Goal: Communication & Community: Answer question/provide support

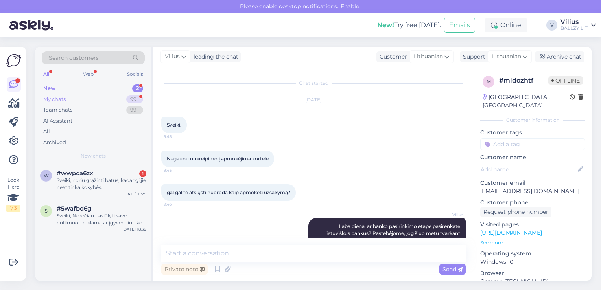
scroll to position [253, 0]
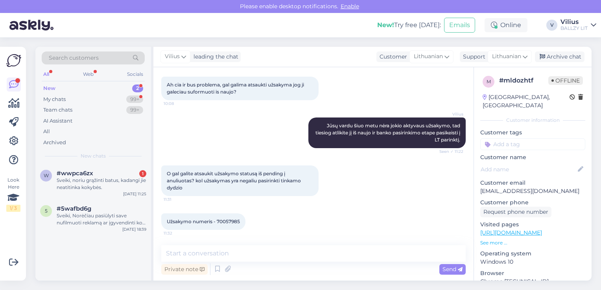
click at [237, 253] on textarea at bounding box center [313, 253] width 304 height 17
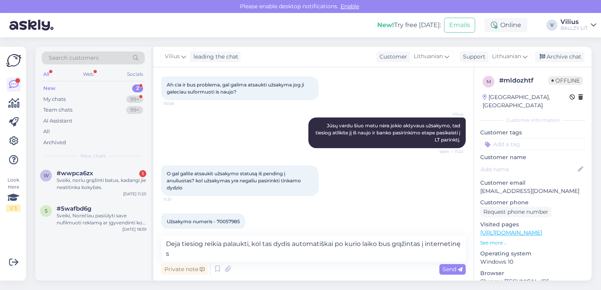
scroll to position [261, 0]
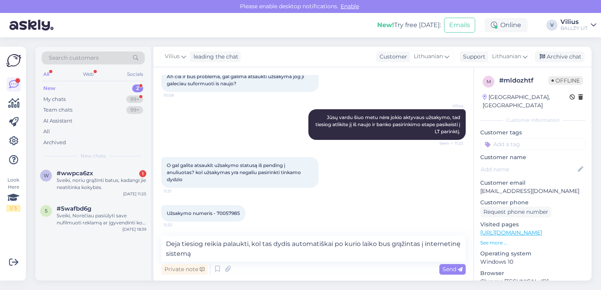
type textarea "Deja tiesiog reikia palaukti, kol tas dydis automatiškai po kurio laiko bus grą…"
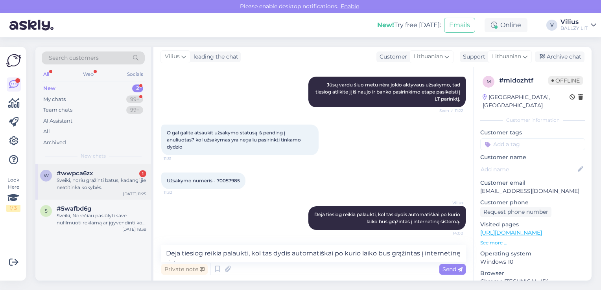
click at [130, 179] on div "Sveiki, noriu grąžinti batus, kadangi jie neatitinka kokybės." at bounding box center [102, 184] width 90 height 14
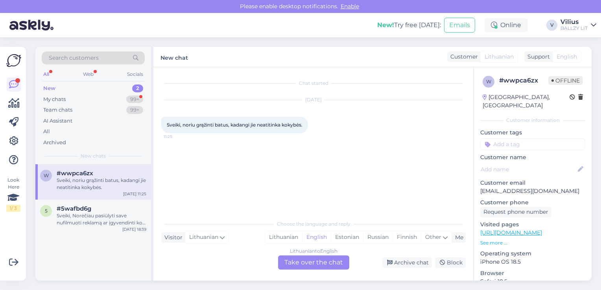
scroll to position [0, 0]
click at [281, 239] on div "Lithuanian" at bounding box center [283, 238] width 37 height 12
click at [301, 267] on div "Lithuanian to Lithuanian Take over the chat" at bounding box center [313, 263] width 71 height 14
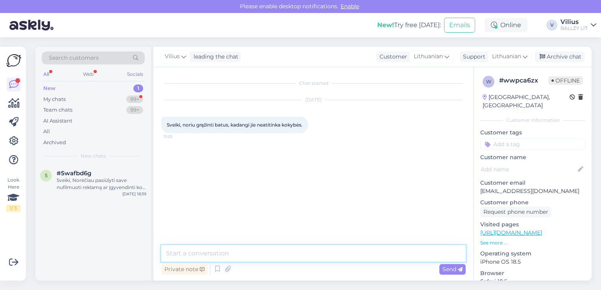
click at [278, 257] on textarea at bounding box center [313, 253] width 304 height 17
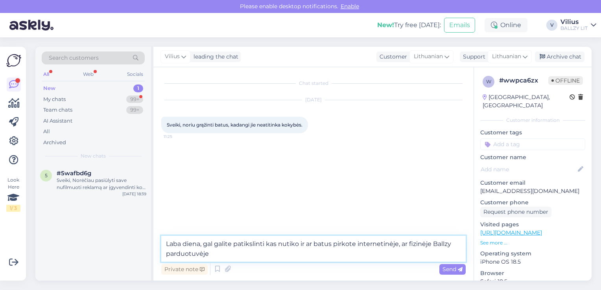
type textarea "Laba diena, gal galite patikslinti kas nutiko ir ar batus pirkote internetinėje…"
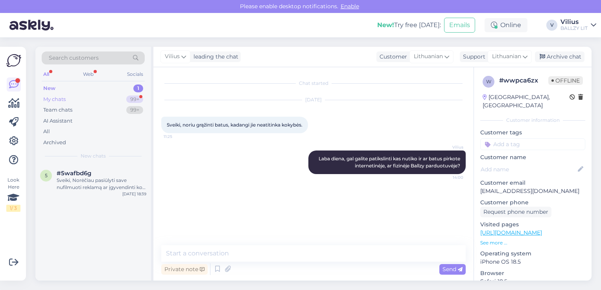
click at [67, 94] on div "My chats 99+" at bounding box center [93, 99] width 103 height 11
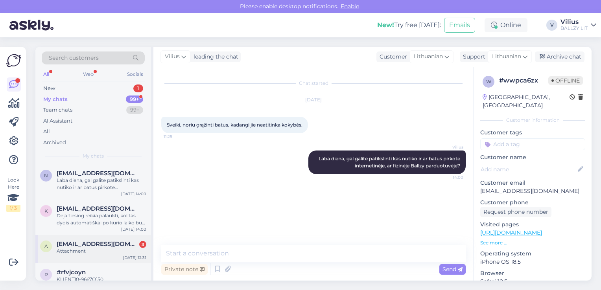
click at [105, 258] on div "a [EMAIL_ADDRESS][DOMAIN_NAME] 3 Attachment [DATE] 12:31" at bounding box center [93, 249] width 116 height 28
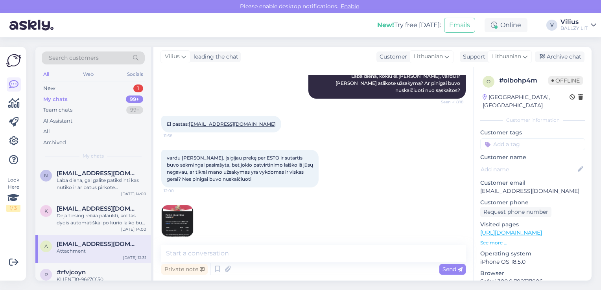
scroll to position [113, 0]
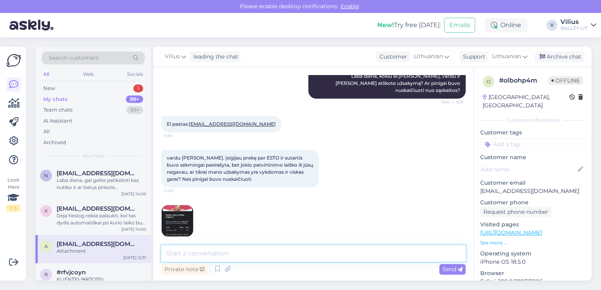
click at [238, 254] on textarea at bounding box center [313, 253] width 304 height 17
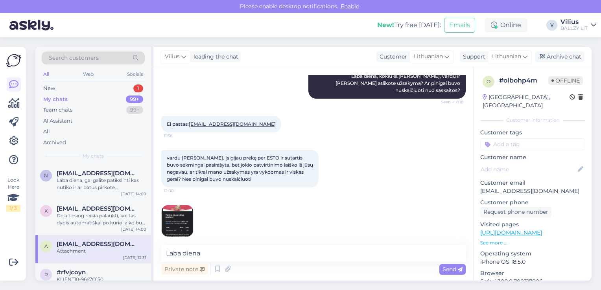
click at [176, 205] on img at bounding box center [177, 220] width 31 height 31
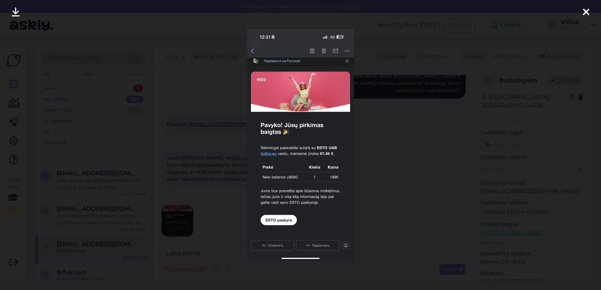
click at [210, 143] on div at bounding box center [300, 145] width 601 height 290
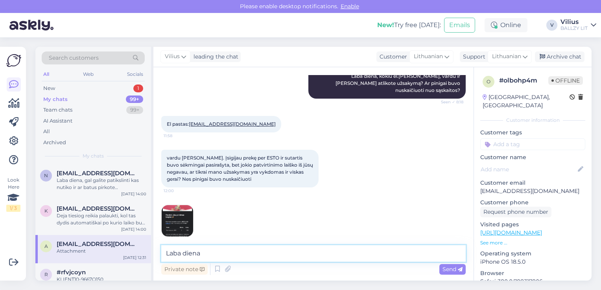
click at [215, 255] on textarea "Laba diena" at bounding box center [313, 253] width 304 height 17
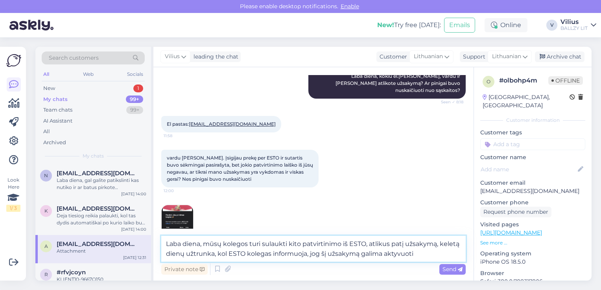
type textarea "Laba diena, mūsų kolegos turi sulaukti kito patvirtinimo iš ESTO, atlikus patį …"
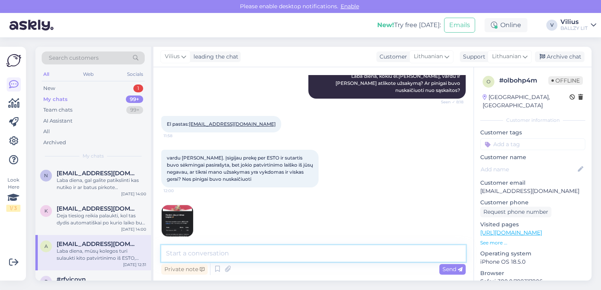
scroll to position [161, 0]
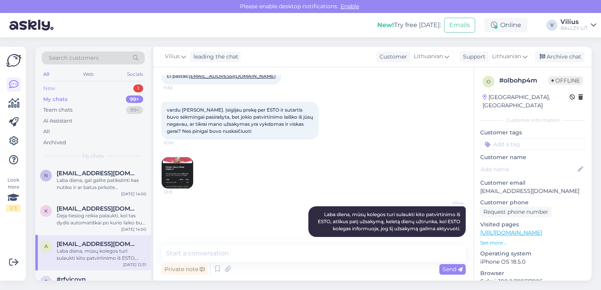
click at [75, 85] on div "New 1" at bounding box center [93, 88] width 103 height 11
